Goal: Task Accomplishment & Management: Use online tool/utility

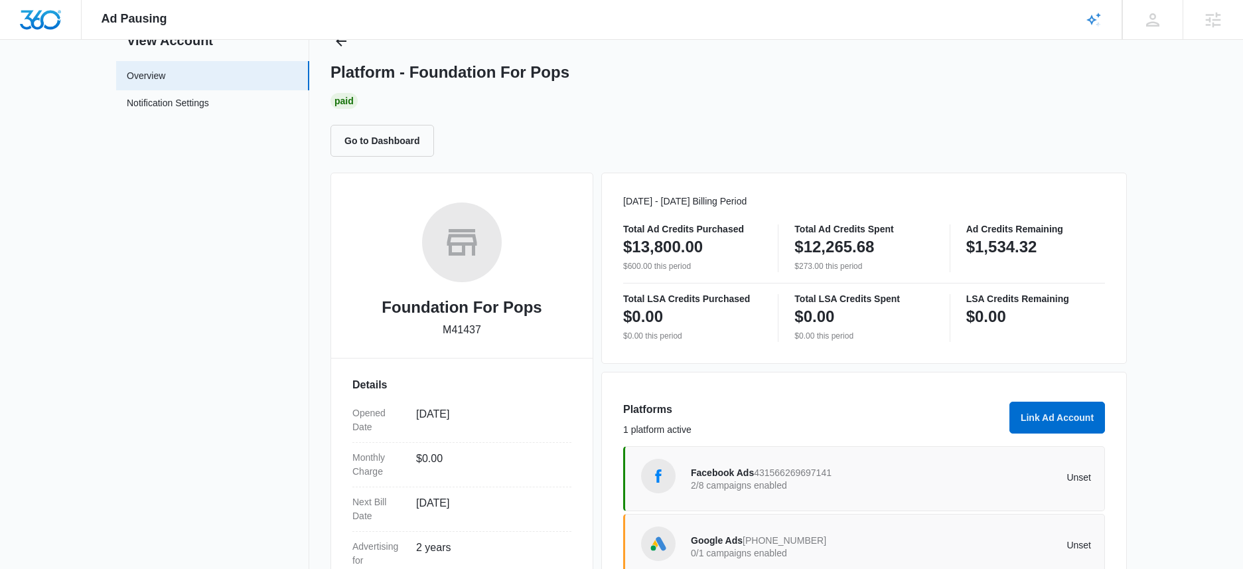
scroll to position [230, 0]
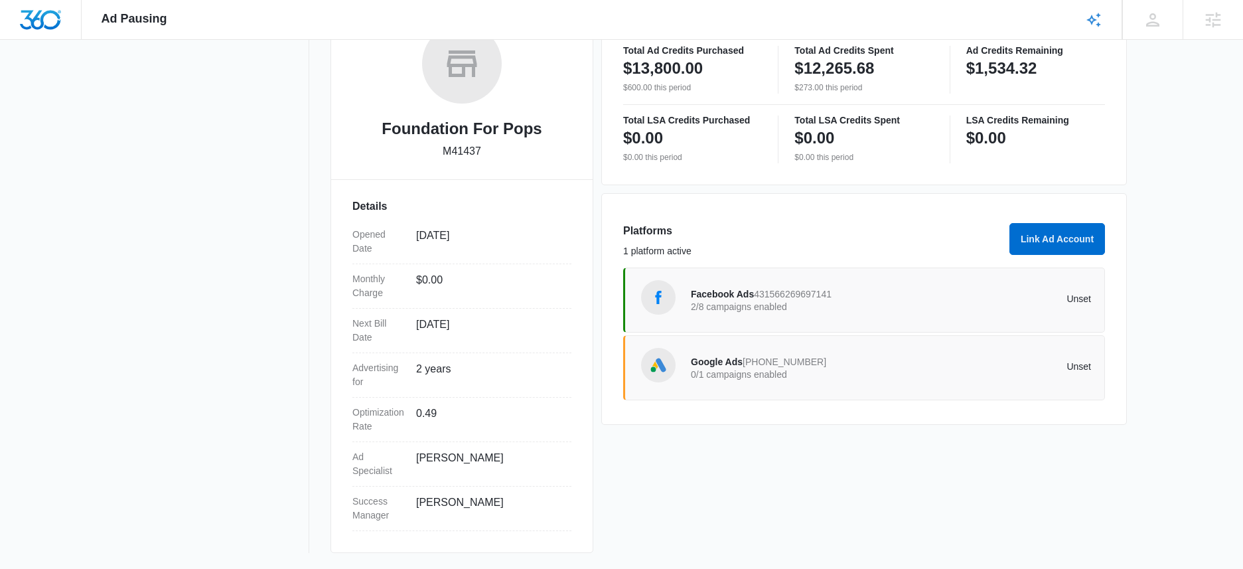
click at [961, 287] on div "Facebook Ads 431566269697141 2/8 campaigns enabled Unset" at bounding box center [891, 299] width 400 height 37
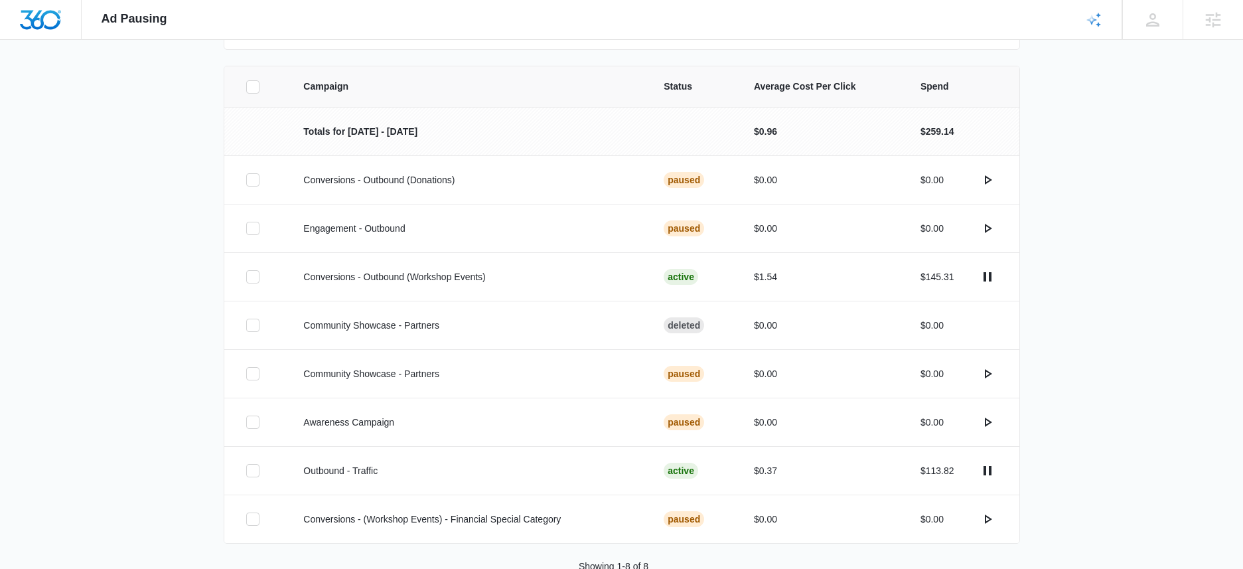
scroll to position [292, 0]
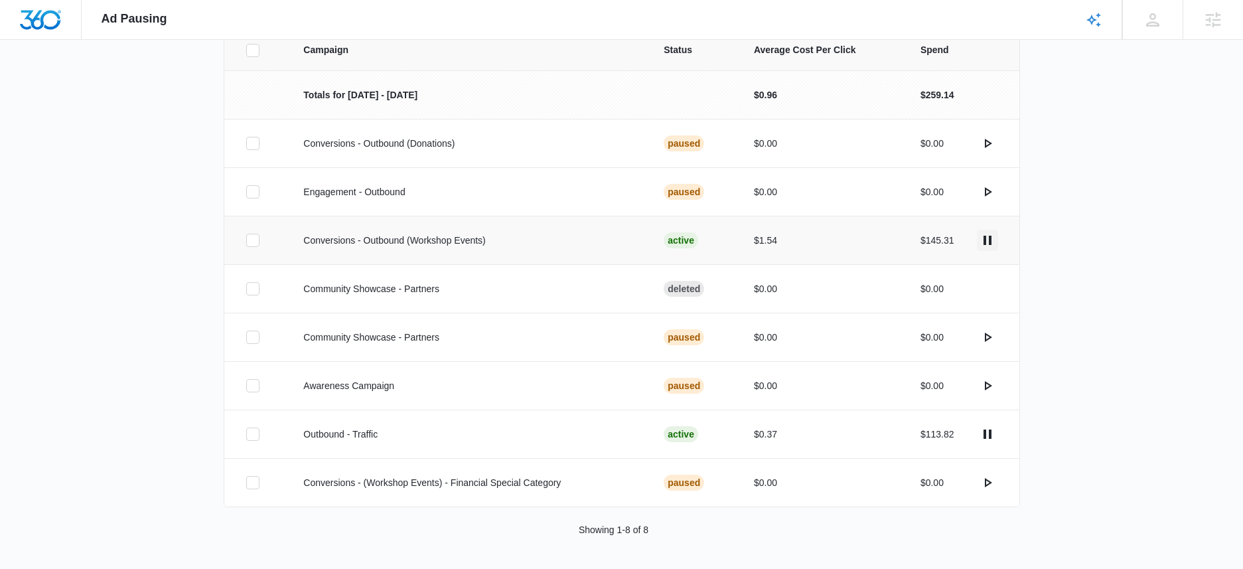
click at [987, 240] on icon "actions.pause" at bounding box center [987, 240] width 16 height 16
click at [1117, 423] on div "Campaign Status Average Cost Per Click Spend Totals for Aug 4 - Sep 3 $0.96 $25…" at bounding box center [621, 298] width 1243 height 539
click at [1125, 436] on div "Campaign Status Average Cost Per Click Spend Totals for Aug 4 - Sep 3 $0.96 $25…" at bounding box center [621, 298] width 1243 height 539
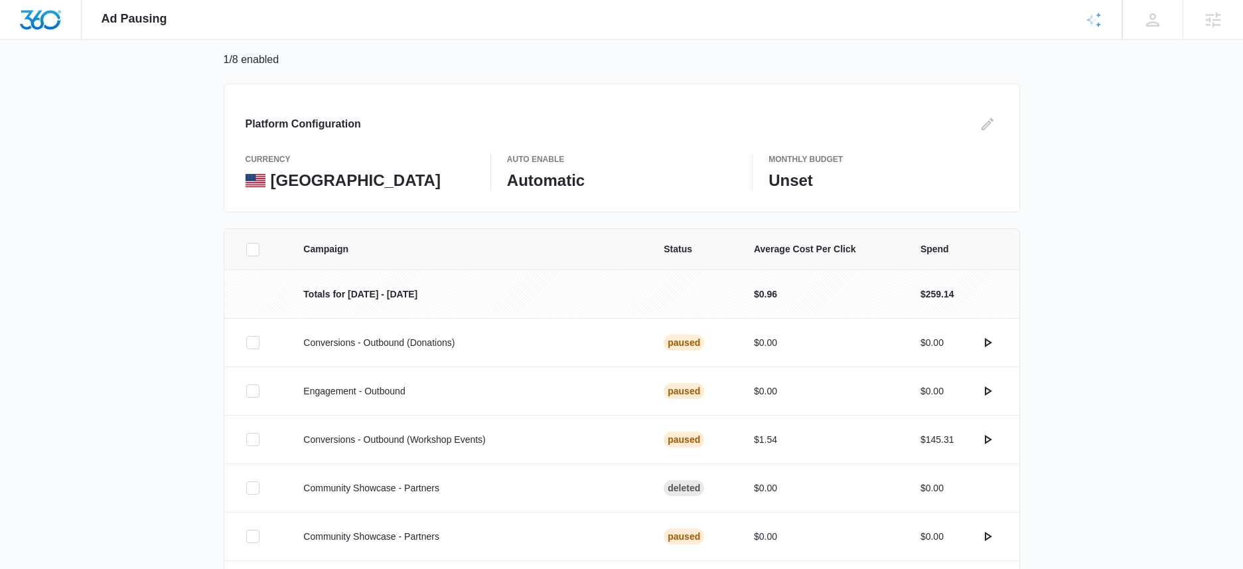
scroll to position [0, 0]
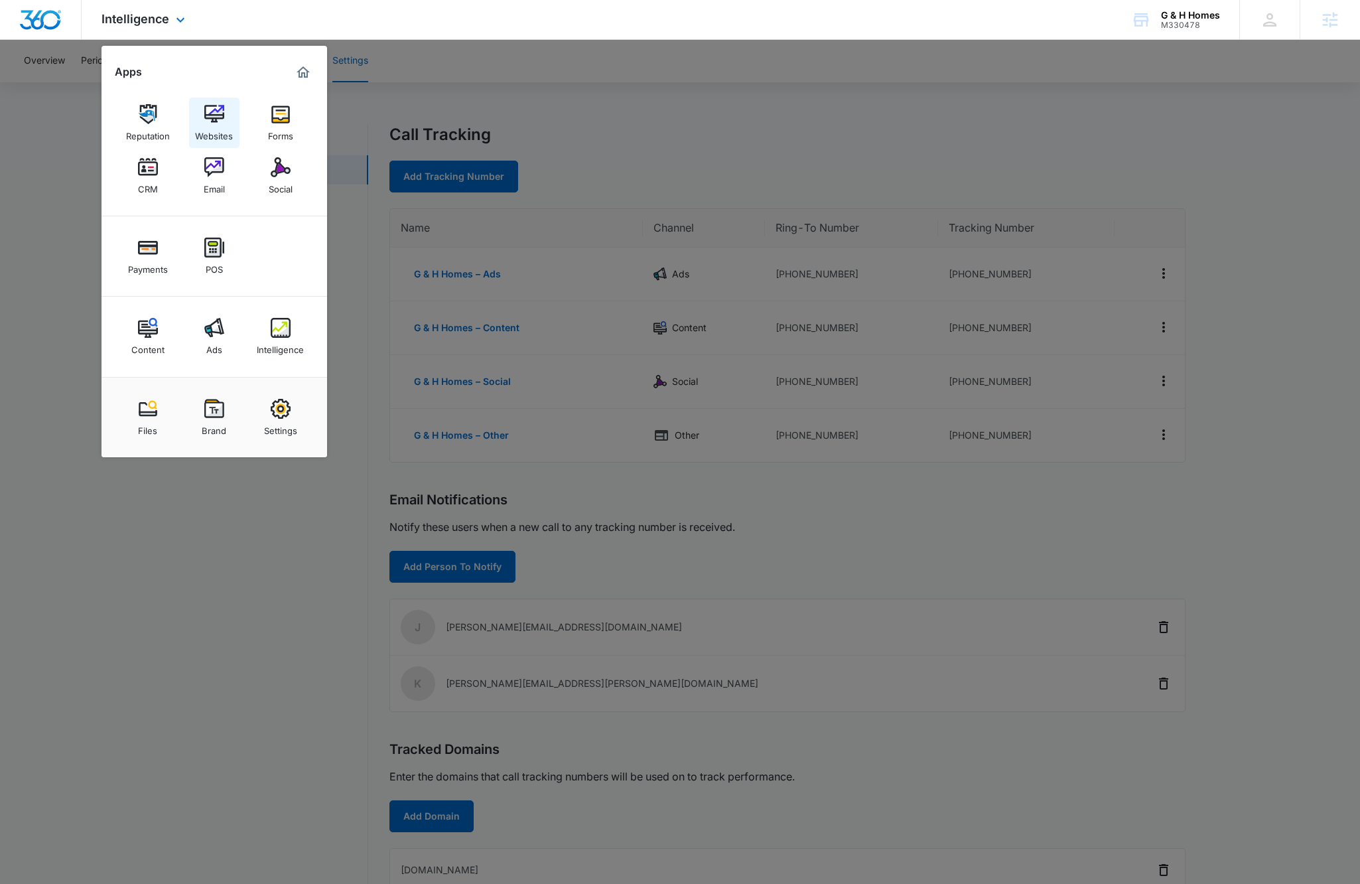
click at [208, 104] on img at bounding box center [214, 114] width 20 height 20
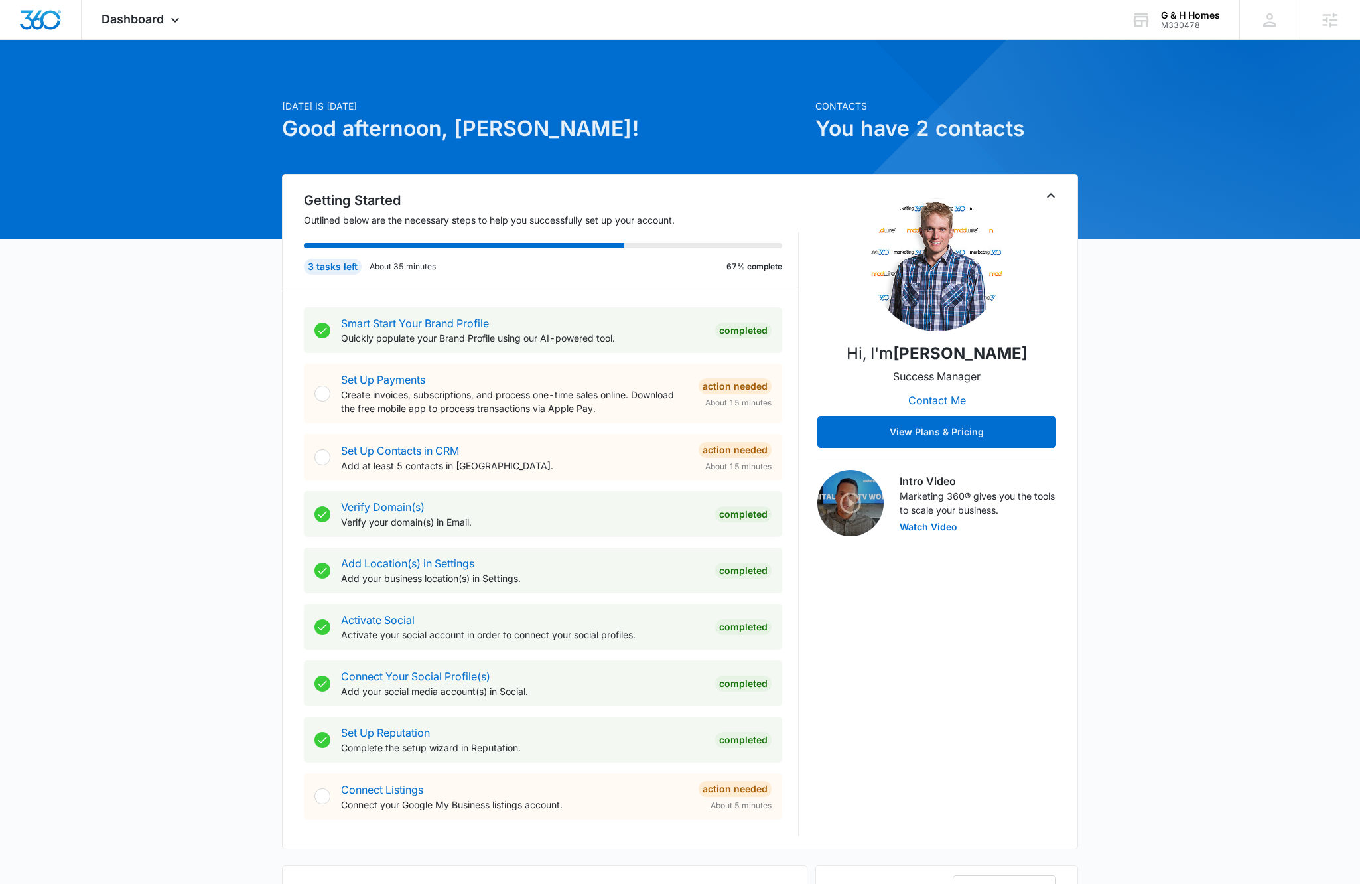
click at [1131, 488] on div "Today is Tuesday, August 12th Good afternoon, Kyle! Contacts You have 2 contact…" at bounding box center [680, 772] width 1360 height 1433
click at [141, 27] on div "Dashboard Apps Reputation Websites Forms CRM Email Social Payments POS Content …" at bounding box center [142, 19] width 121 height 39
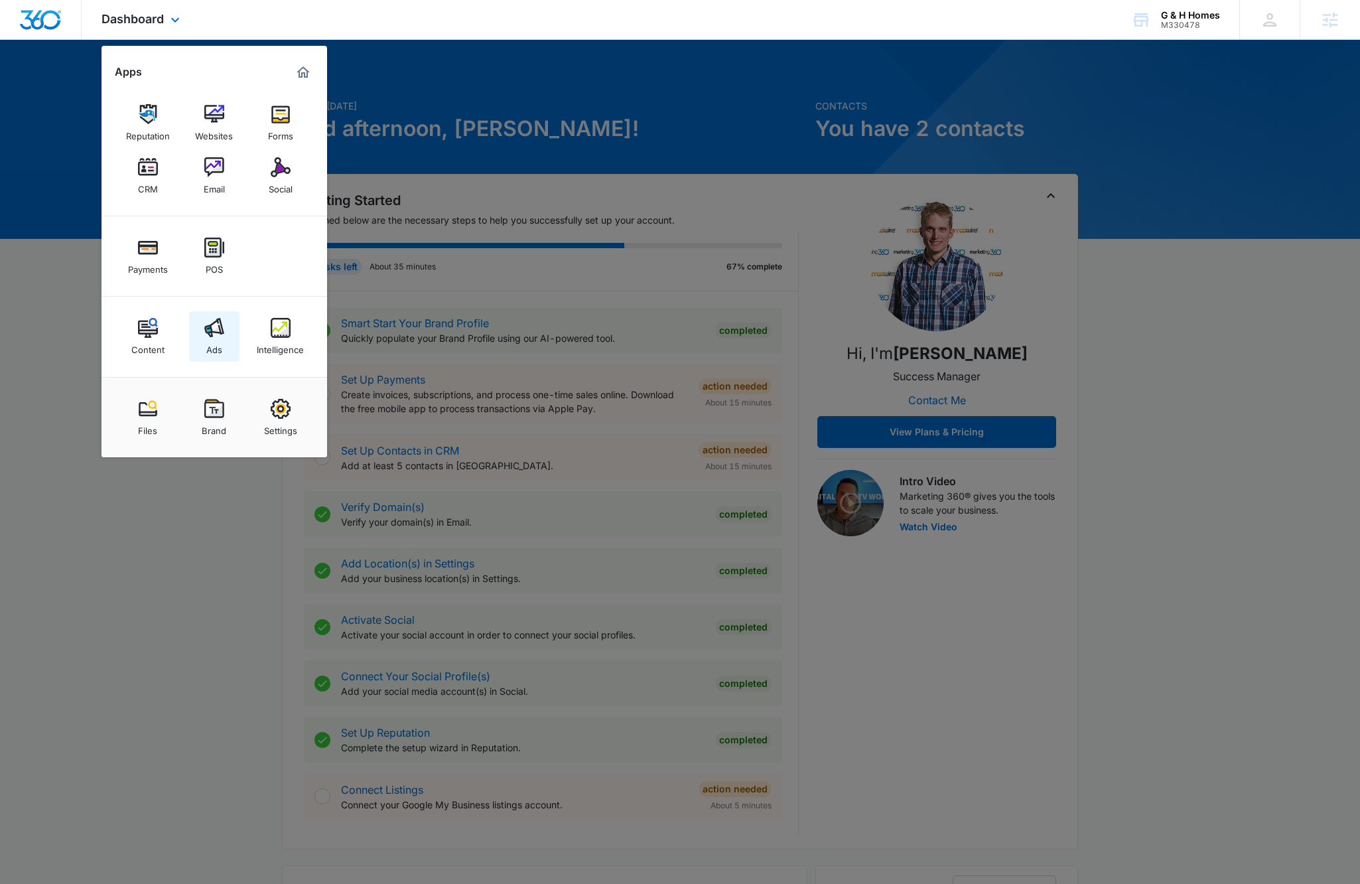
click at [226, 342] on link "Ads" at bounding box center [214, 336] width 50 height 50
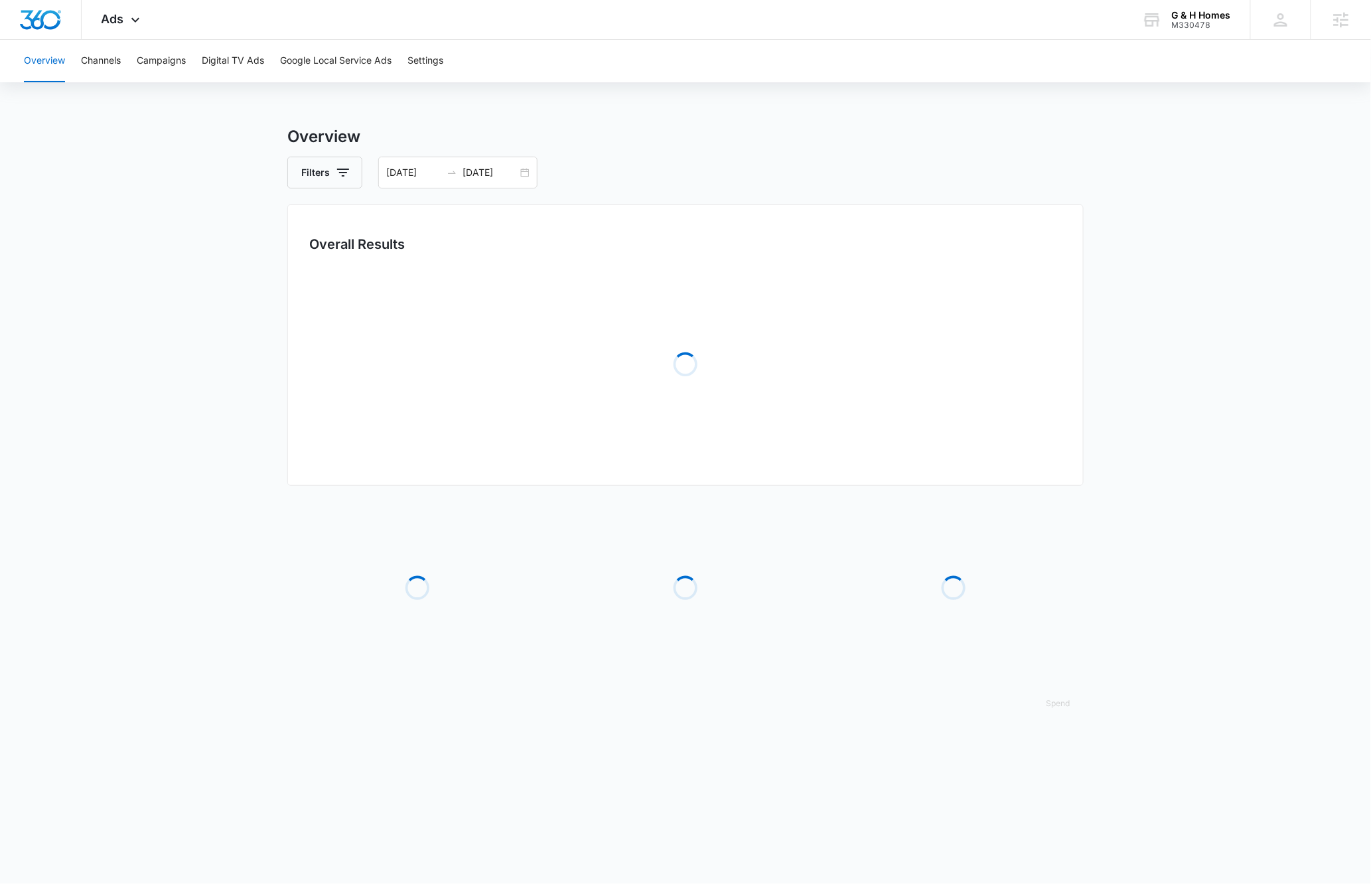
click at [608, 147] on h3 "Overview" at bounding box center [685, 137] width 796 height 24
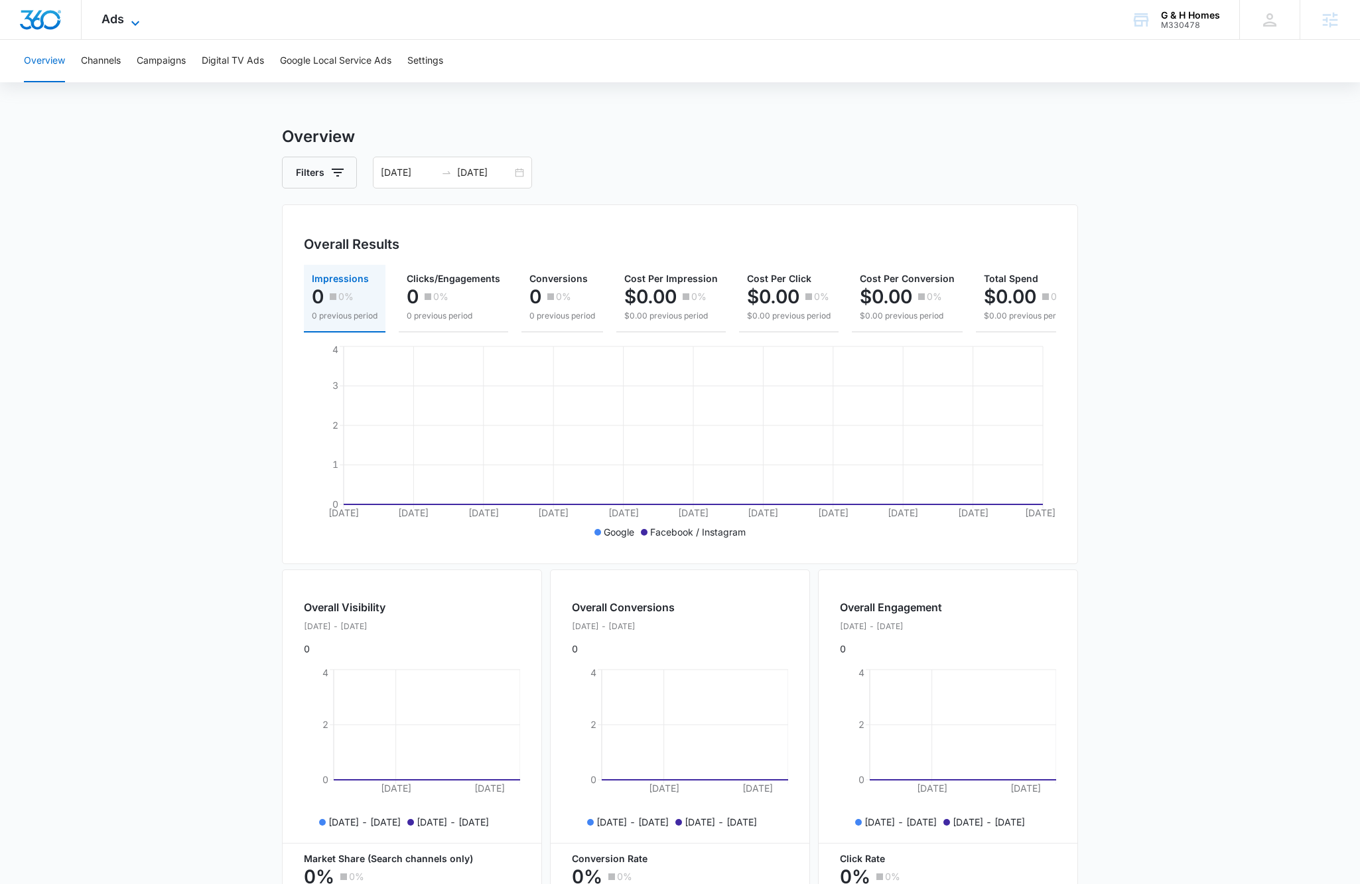
click at [114, 17] on span "Ads" at bounding box center [113, 19] width 23 height 14
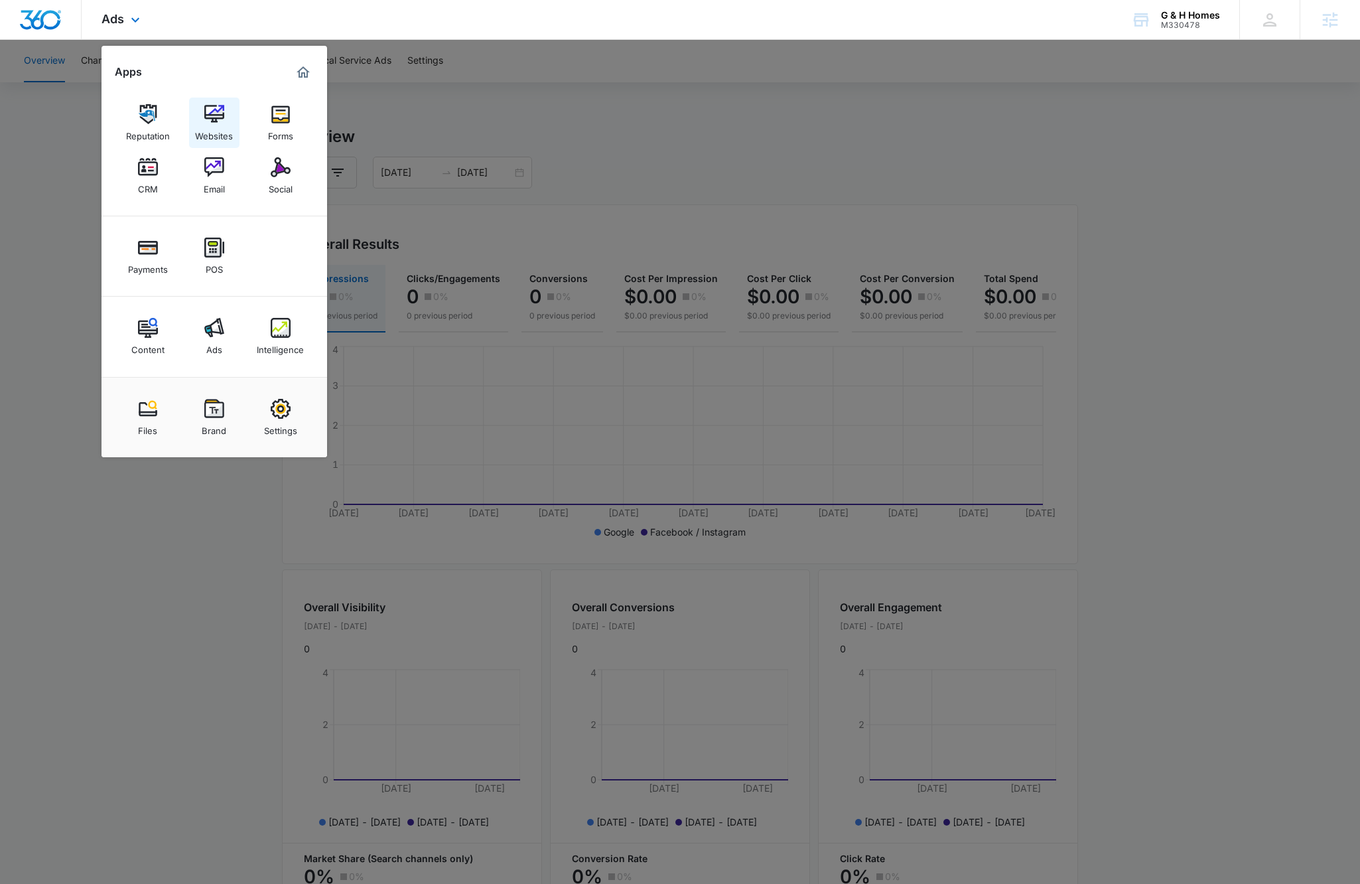
click at [198, 124] on div "Websites" at bounding box center [214, 132] width 38 height 17
